Goal: Task Accomplishment & Management: Use online tool/utility

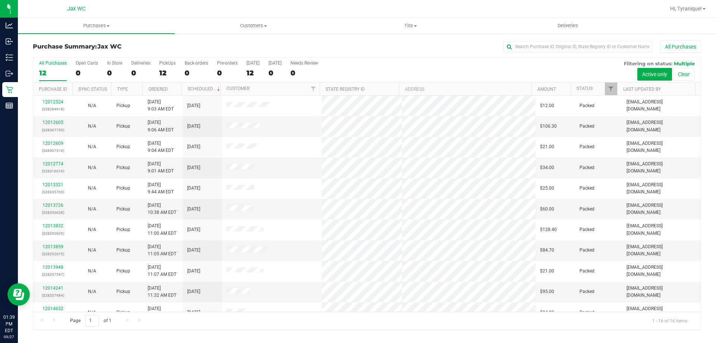
click at [269, 35] on div "Purchase Summary: Jax WC All Purchases All Purchases 12 Open Carts 0 In Store 0…" at bounding box center [367, 185] width 698 height 304
click at [60, 120] on link "12015560" at bounding box center [52, 122] width 21 height 5
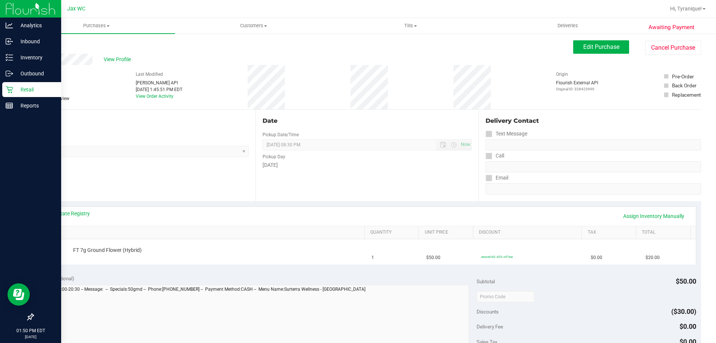
click at [8, 93] on div "Retail" at bounding box center [31, 89] width 59 height 15
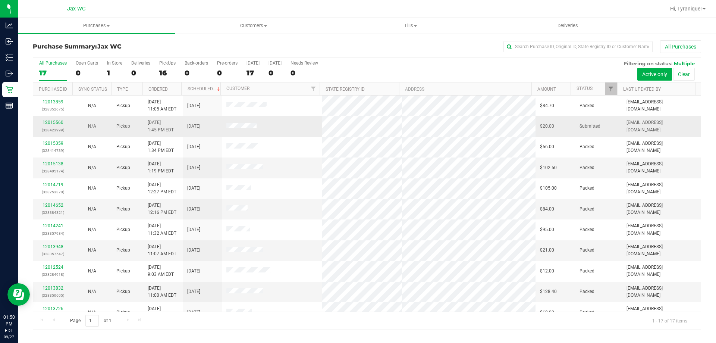
click at [43, 126] on p "(328423999)" at bounding box center [53, 129] width 30 height 7
click at [42, 126] on div "12015560 (328423999)" at bounding box center [53, 126] width 30 height 14
click at [42, 118] on td "12015560 (328423999)" at bounding box center [52, 126] width 39 height 21
click at [51, 118] on td "12015560 (328423999)" at bounding box center [52, 126] width 39 height 21
click at [53, 122] on link "12015560" at bounding box center [52, 122] width 21 height 5
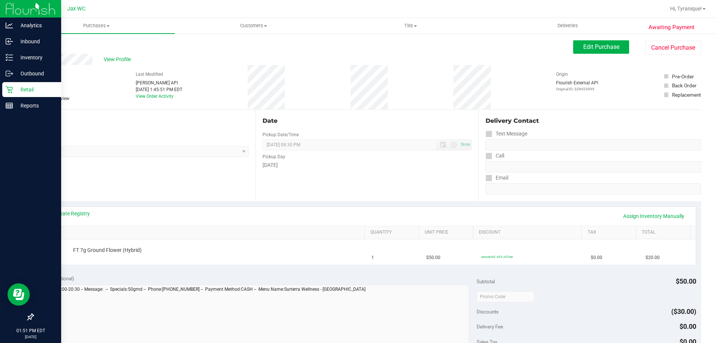
click at [13, 86] on icon at bounding box center [9, 89] width 7 height 7
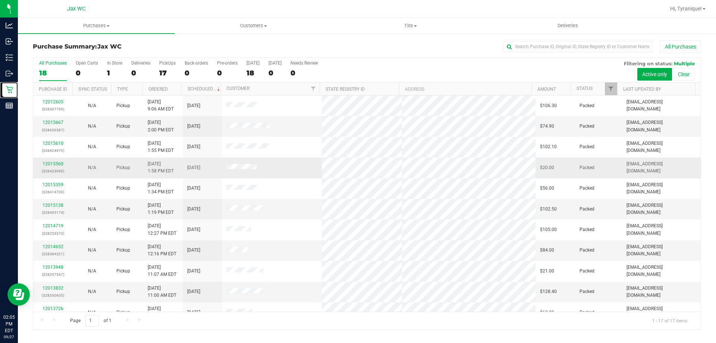
scroll to position [135, 0]
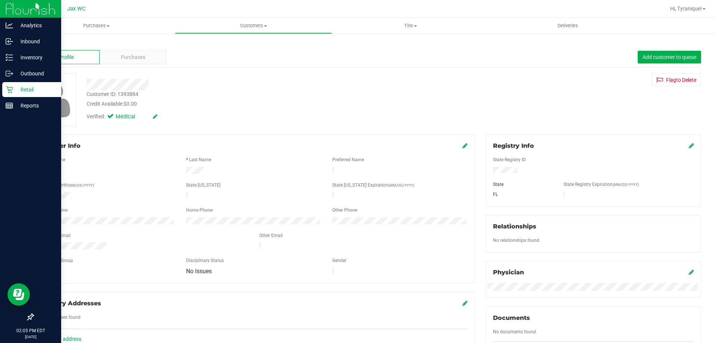
click at [13, 87] on div "Retail" at bounding box center [31, 89] width 59 height 15
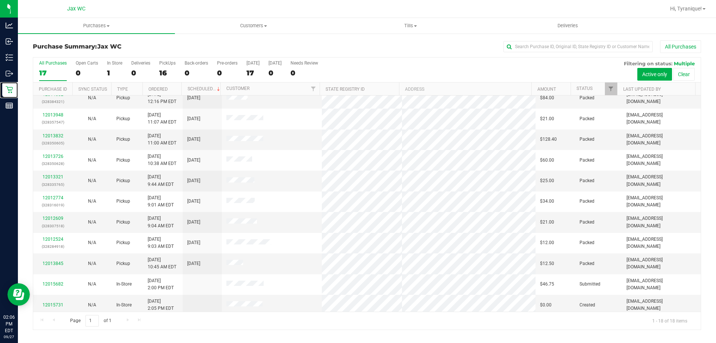
scroll to position [155, 0]
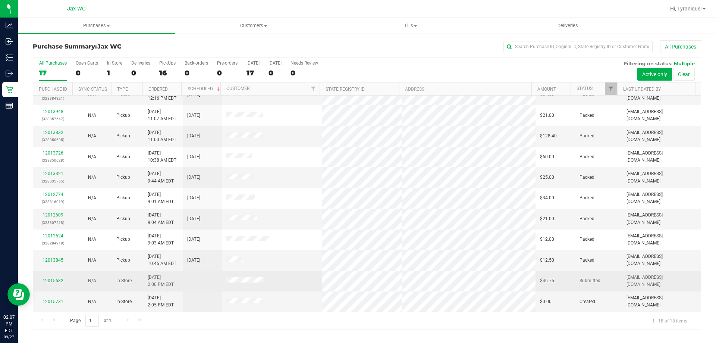
click at [48, 283] on div "12015682" at bounding box center [53, 280] width 30 height 7
click at [56, 283] on link "12015682" at bounding box center [52, 280] width 21 height 5
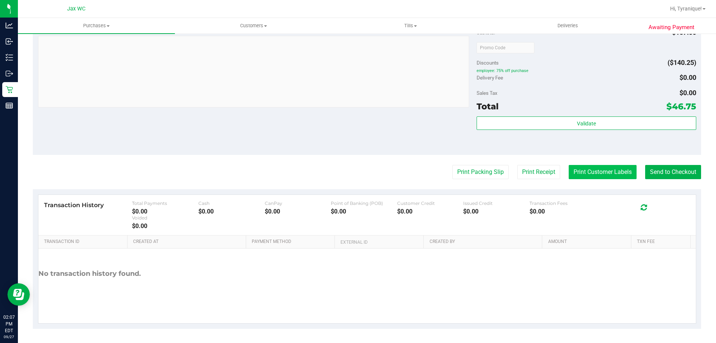
scroll to position [425, 0]
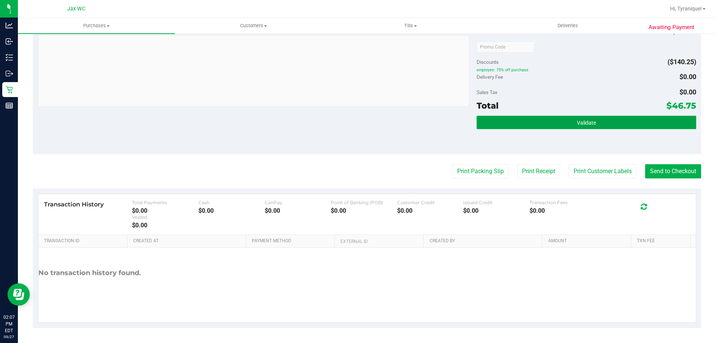
click at [633, 123] on button "Validate" at bounding box center [585, 122] width 219 height 13
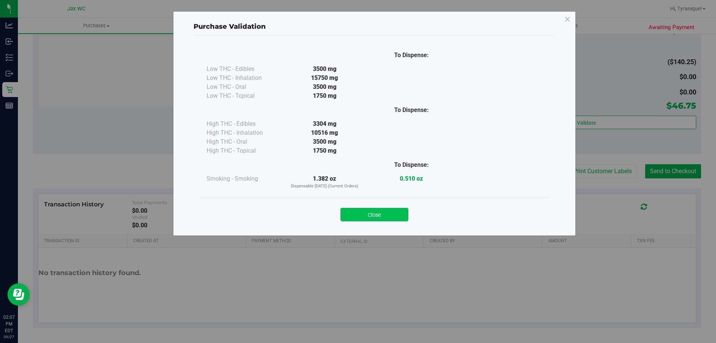
click at [397, 218] on button "Close" at bounding box center [374, 214] width 68 height 13
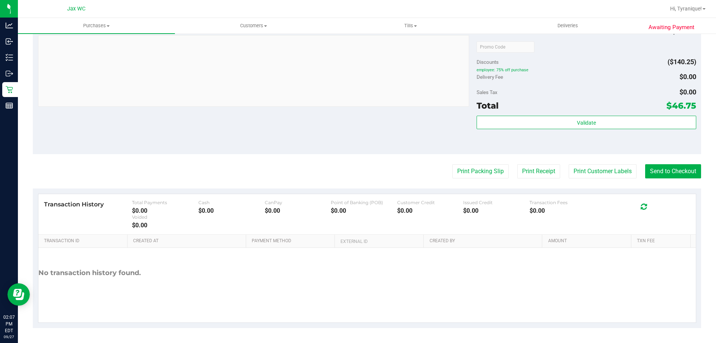
click at [660, 171] on button "Send to Checkout" at bounding box center [673, 171] width 56 height 14
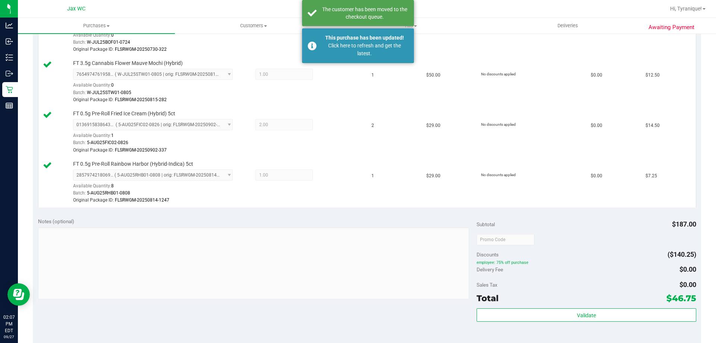
scroll to position [276, 0]
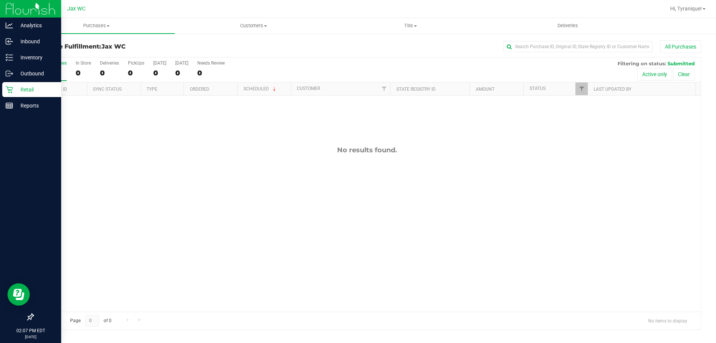
click at [9, 85] on div "Retail" at bounding box center [31, 89] width 59 height 15
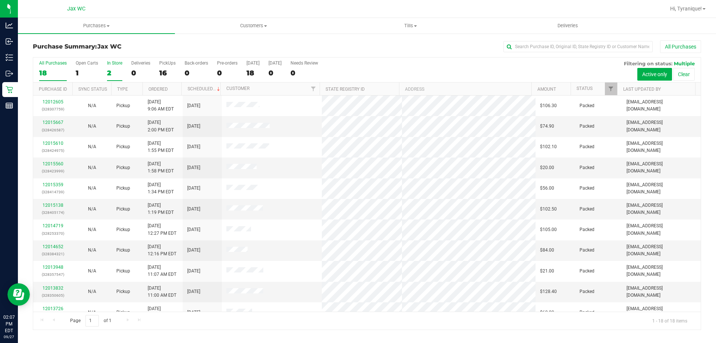
click at [116, 63] on div "In Store" at bounding box center [114, 62] width 15 height 5
click at [0, 0] on input "In Store 2" at bounding box center [0, 0] width 0 height 0
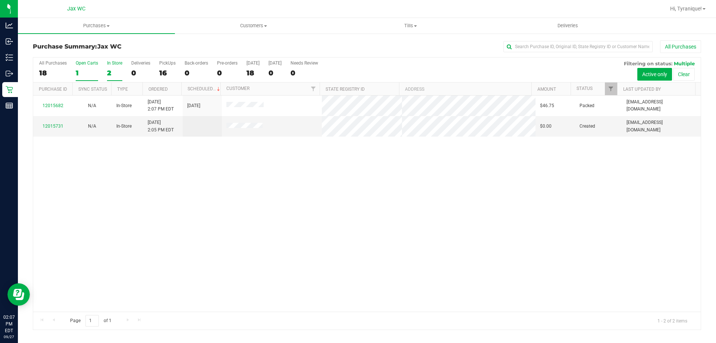
click at [87, 77] on div "1" at bounding box center [87, 73] width 22 height 9
click at [0, 0] on input "Open Carts 1" at bounding box center [0, 0] width 0 height 0
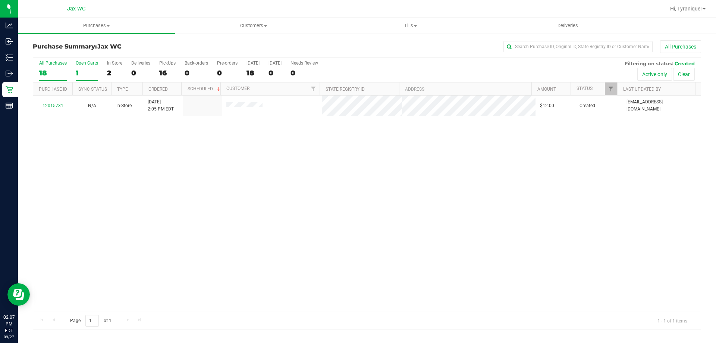
click at [61, 69] on div "18" at bounding box center [53, 73] width 28 height 9
click at [0, 0] on input "All Purchases 18" at bounding box center [0, 0] width 0 height 0
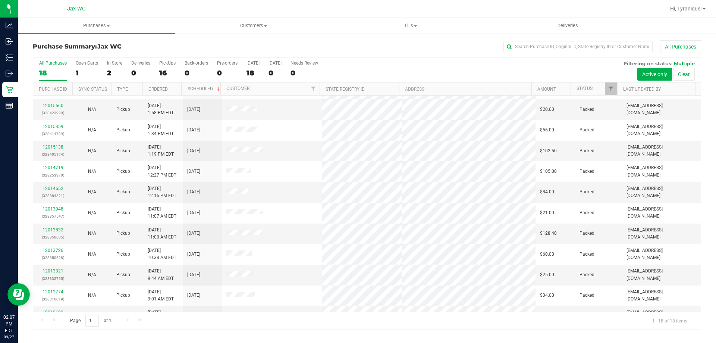
scroll to position [75, 0]
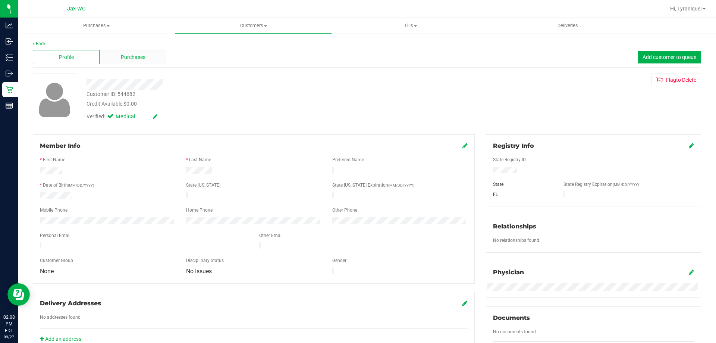
click at [157, 56] on div "Purchases" at bounding box center [133, 57] width 67 height 14
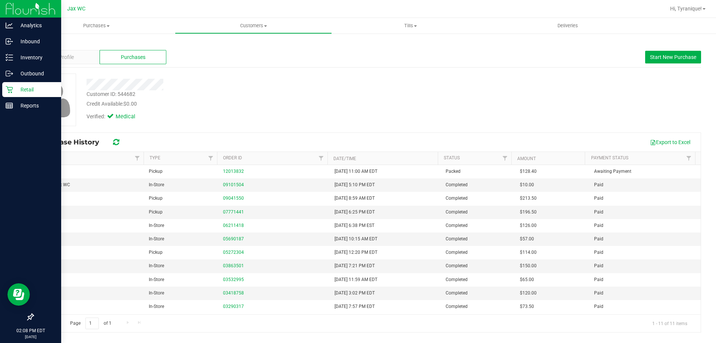
click at [13, 89] on icon at bounding box center [9, 89] width 7 height 7
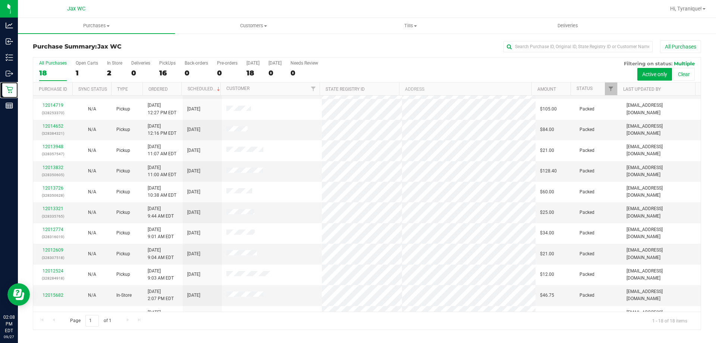
scroll to position [155, 0]
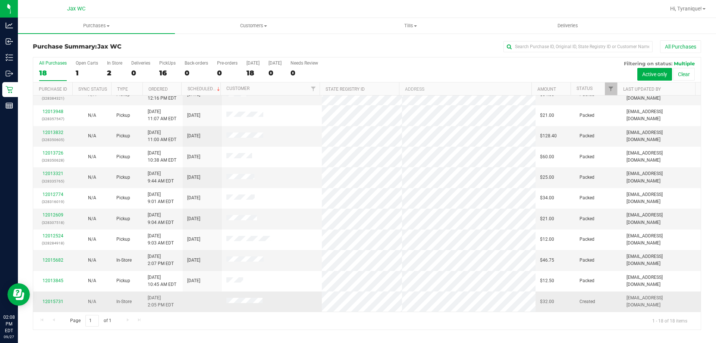
click at [59, 298] on div "12015731" at bounding box center [53, 301] width 30 height 7
click at [59, 303] on link "12015731" at bounding box center [52, 301] width 21 height 5
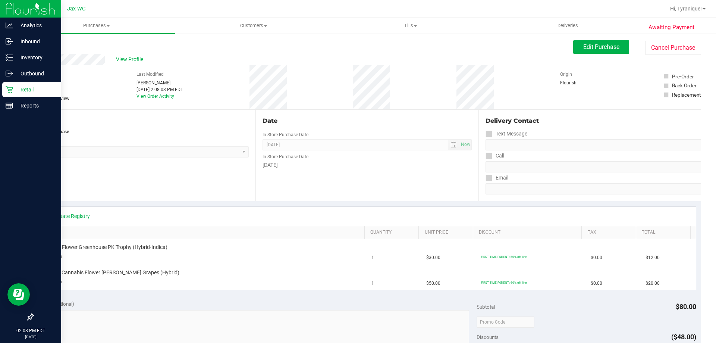
click at [3, 87] on div "Retail" at bounding box center [31, 89] width 59 height 15
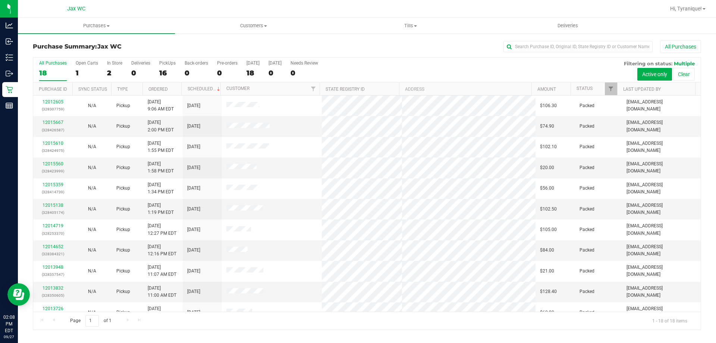
click at [677, 4] on div "Hi, Tyranique!" at bounding box center [687, 8] width 41 height 13
click at [682, 11] on span "Hi, Tyranique!" at bounding box center [686, 9] width 32 height 6
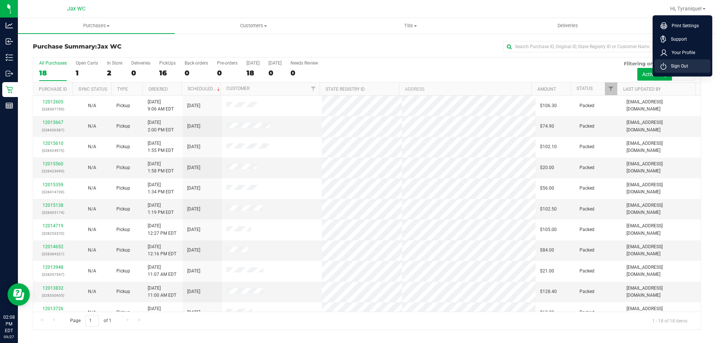
click at [677, 66] on span "Sign Out" at bounding box center [677, 65] width 22 height 7
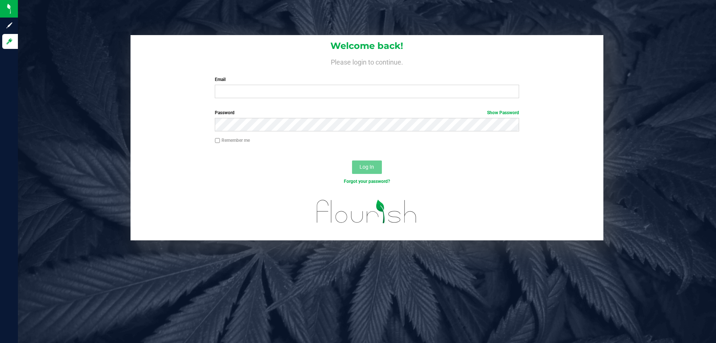
click at [152, 104] on div "Welcome back! Please login to continue. Email Required Please format your email…" at bounding box center [366, 69] width 473 height 69
click at [142, 110] on div "Password Show Password" at bounding box center [366, 123] width 473 height 28
click at [295, 104] on div "Welcome back! Please login to continue. Email Required Please format your email…" at bounding box center [366, 69] width 473 height 69
click at [290, 89] on input "Email" at bounding box center [367, 91] width 304 height 13
type input "[PERSON_NAME][EMAIL_ADDRESS][DOMAIN_NAME]"
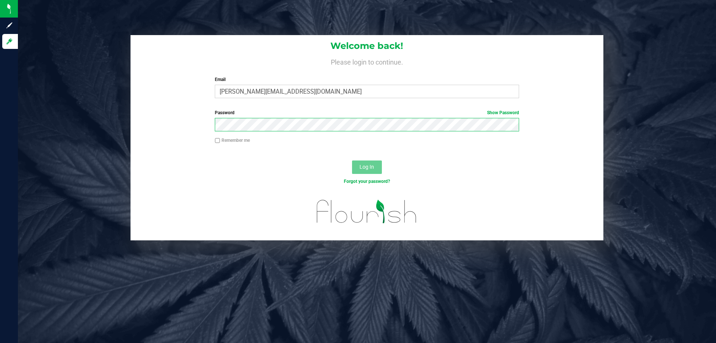
click at [352, 160] on button "Log In" at bounding box center [367, 166] width 30 height 13
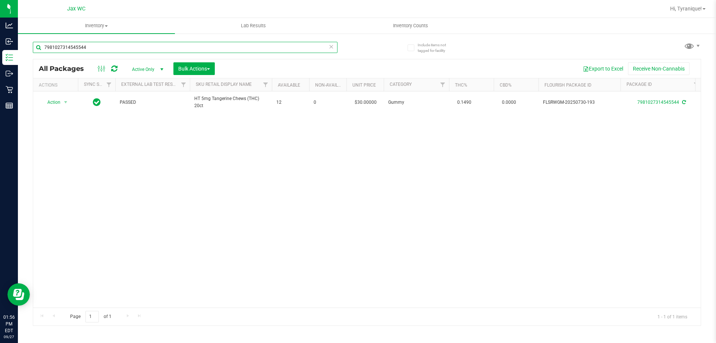
click at [249, 52] on input "7981027314545544" at bounding box center [185, 47] width 305 height 11
type input "3797717032565812"
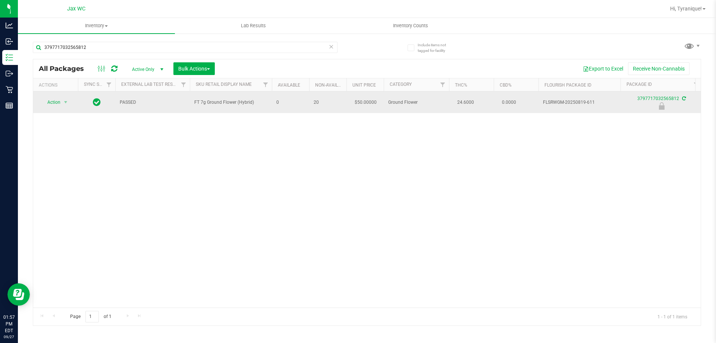
click at [71, 104] on div "Action Action Edit attributes Global inventory Locate package Package audit log…" at bounding box center [56, 102] width 36 height 10
click at [66, 102] on span "select" at bounding box center [66, 102] width 6 height 6
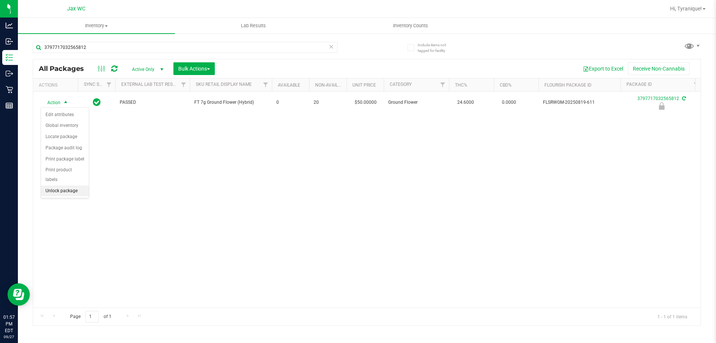
click at [87, 185] on li "Unlock package" at bounding box center [65, 190] width 48 height 11
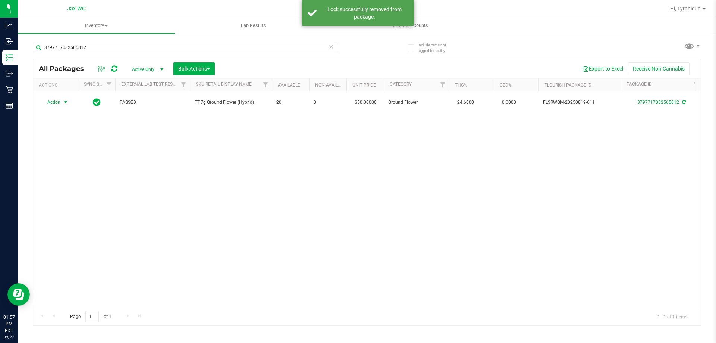
click at [54, 101] on span "Action" at bounding box center [51, 102] width 20 height 10
click at [82, 196] on li "Print package label" at bounding box center [70, 192] width 58 height 11
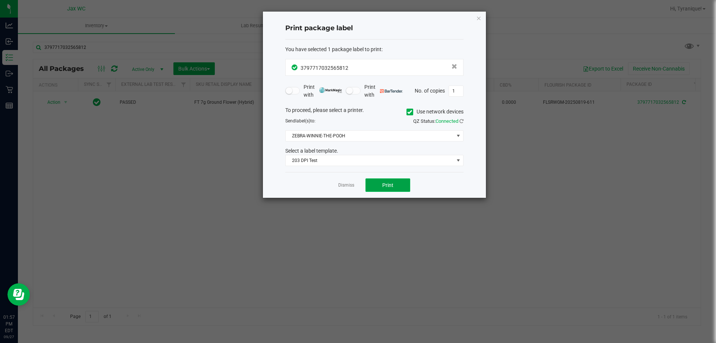
click at [409, 181] on button "Print" at bounding box center [387, 184] width 45 height 13
click at [473, 18] on div "Print package label You have selected 1 package label to print : 37977170325658…" at bounding box center [374, 105] width 223 height 186
click at [481, 17] on icon "button" at bounding box center [478, 17] width 5 height 9
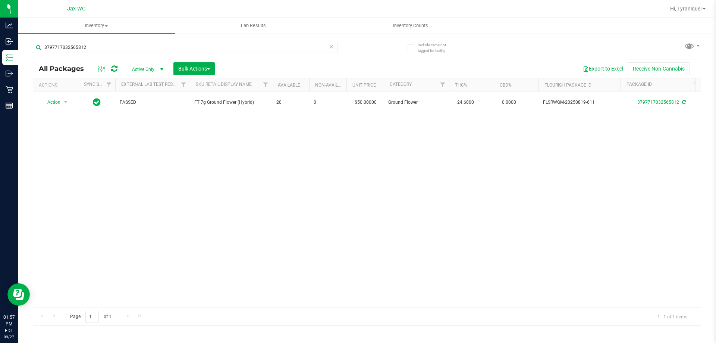
click at [305, 41] on div "3797717032565812" at bounding box center [200, 47] width 334 height 24
click at [311, 48] on input "3797717032565812" at bounding box center [185, 47] width 305 height 11
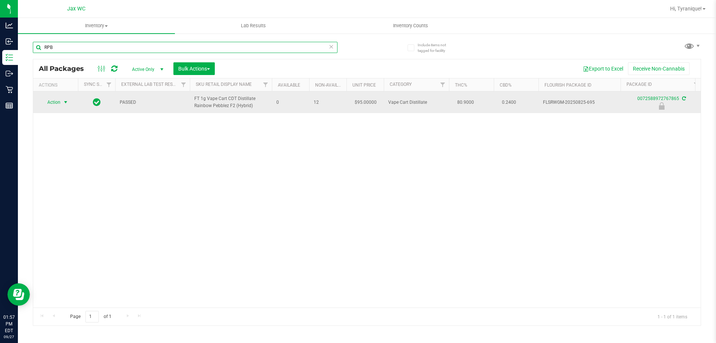
type input "RPB"
click at [66, 105] on span "select" at bounding box center [66, 102] width 6 height 6
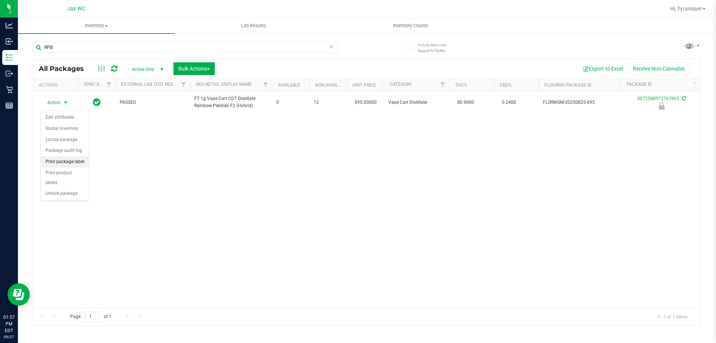
click at [75, 160] on li "Print package label" at bounding box center [65, 161] width 48 height 11
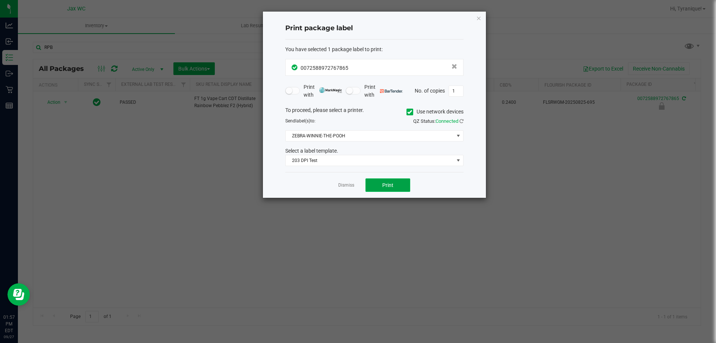
click at [372, 183] on button "Print" at bounding box center [387, 184] width 45 height 13
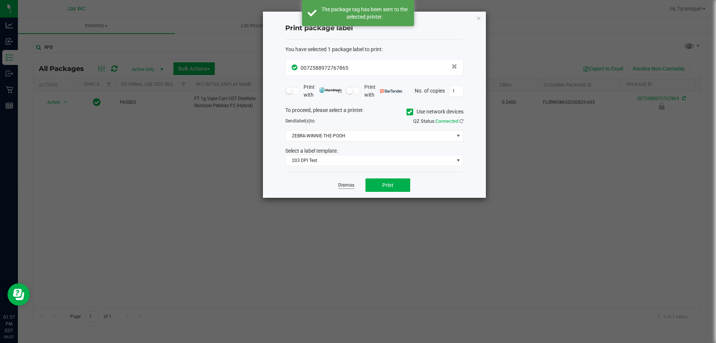
click at [346, 187] on link "Dismiss" at bounding box center [346, 185] width 16 height 6
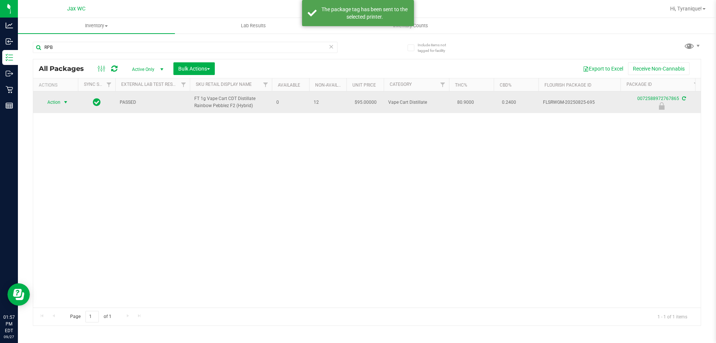
click at [70, 111] on td "Action Action Edit attributes Global inventory Locate package Package audit log…" at bounding box center [55, 102] width 45 height 22
click at [63, 105] on span "select" at bounding box center [66, 102] width 6 height 6
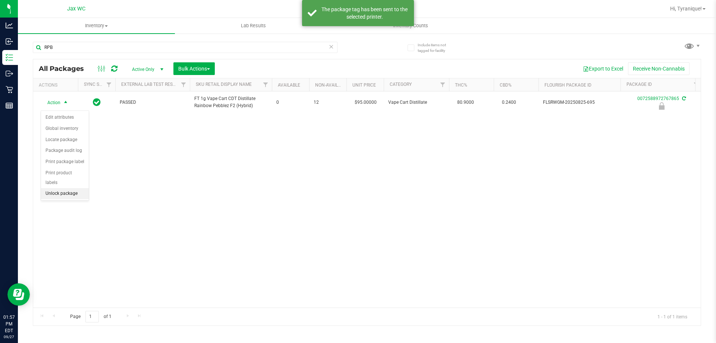
click at [76, 188] on li "Unlock package" at bounding box center [65, 193] width 48 height 11
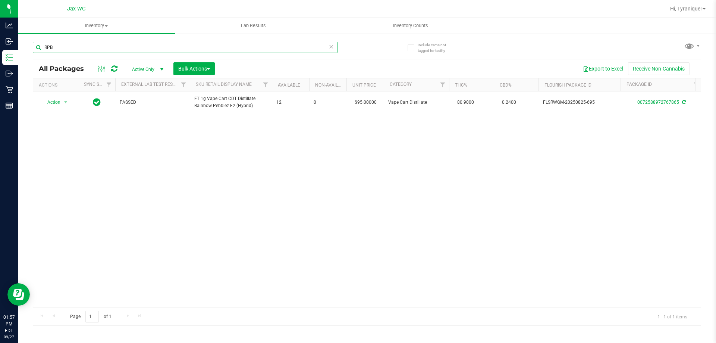
click at [261, 47] on input "RPB" at bounding box center [185, 47] width 305 height 11
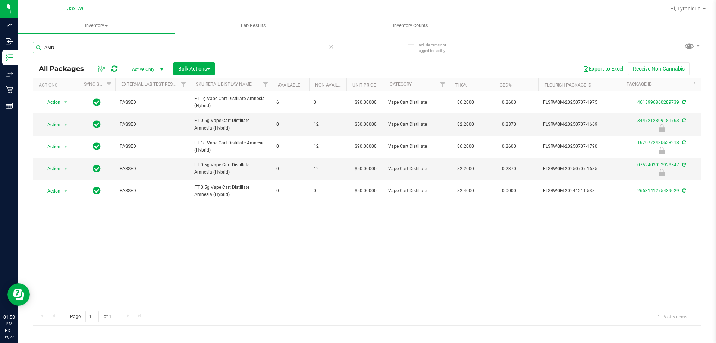
type input "AMN"
click at [325, 233] on div "Action Action Adjust qty Create package Edit attributes Global inventory Locate…" at bounding box center [366, 199] width 667 height 216
click at [330, 46] on icon at bounding box center [330, 46] width 5 height 9
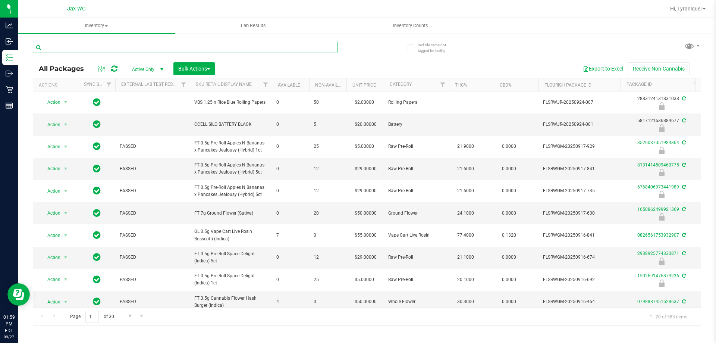
click at [185, 42] on input "text" at bounding box center [185, 47] width 305 height 11
type input "3447212809181763"
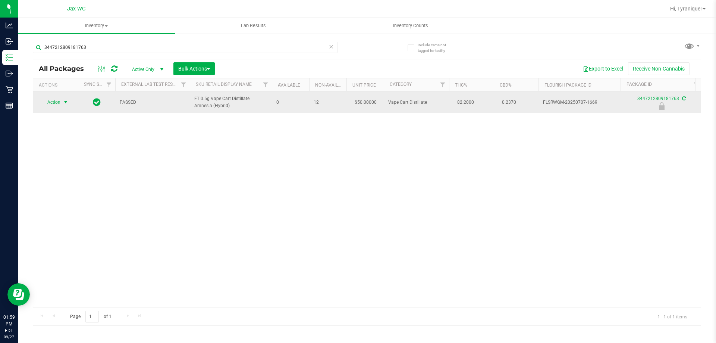
click at [61, 100] on span "select" at bounding box center [65, 102] width 9 height 10
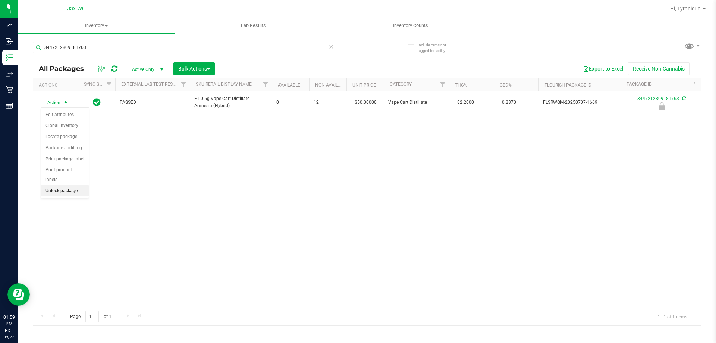
click at [73, 185] on li "Unlock package" at bounding box center [65, 190] width 48 height 11
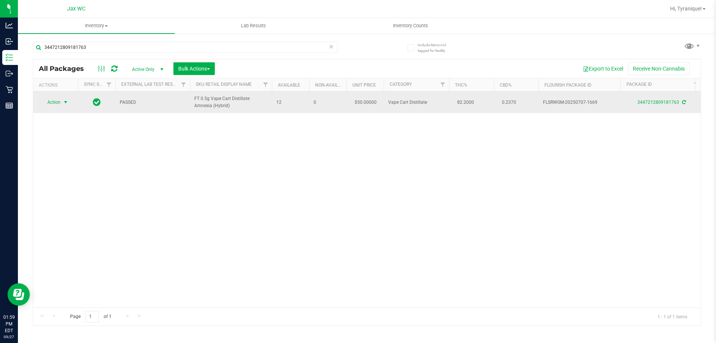
click at [57, 107] on span "Action" at bounding box center [51, 102] width 20 height 10
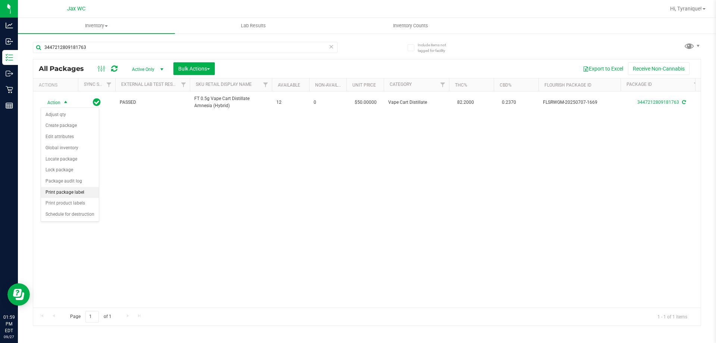
click at [66, 193] on li "Print package label" at bounding box center [70, 192] width 58 height 11
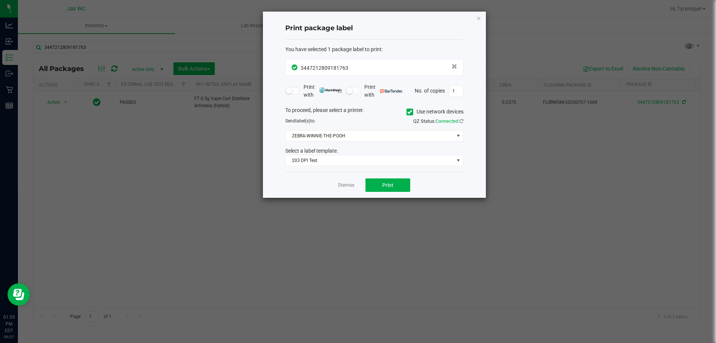
click at [399, 192] on div "Dismiss Print" at bounding box center [374, 185] width 178 height 26
click at [395, 182] on button "Print" at bounding box center [387, 184] width 45 height 13
click at [352, 185] on link "Dismiss" at bounding box center [346, 185] width 16 height 6
